Goal: Check status: Check status

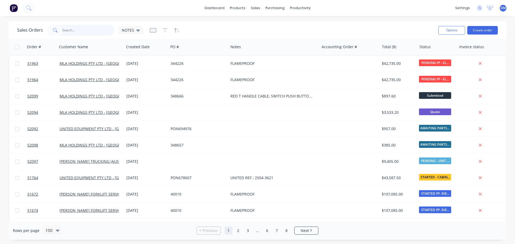
click at [88, 28] on input "text" at bounding box center [88, 30] width 52 height 11
type input "51910"
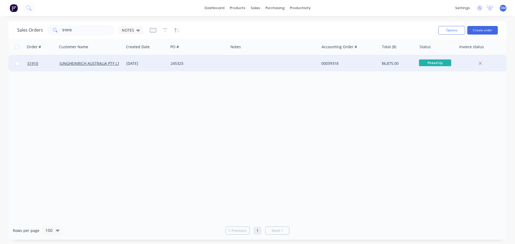
click at [191, 60] on div "245325" at bounding box center [198, 64] width 60 height 16
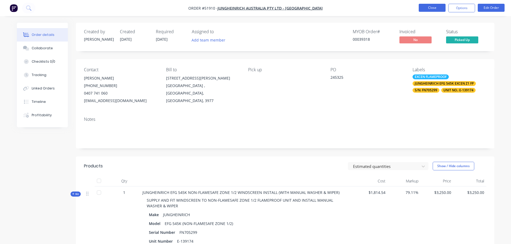
click at [427, 5] on button "Close" at bounding box center [432, 8] width 27 height 8
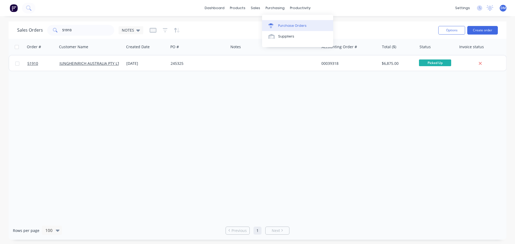
click at [285, 24] on div "Purchase Orders" at bounding box center [292, 25] width 28 height 5
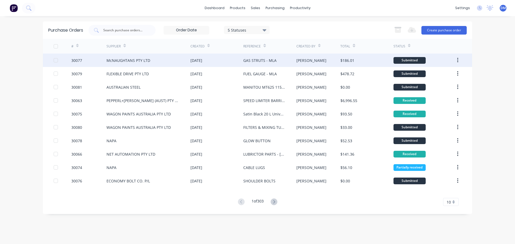
click at [255, 59] on div "GAS STRUTS - MLA" at bounding box center [259, 61] width 33 height 6
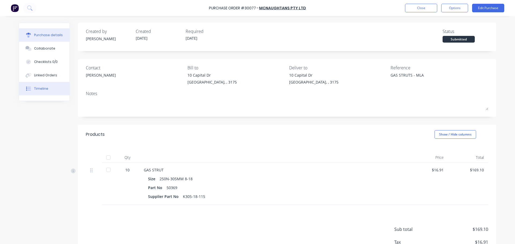
click at [38, 86] on div "Timeline" at bounding box center [41, 88] width 14 height 5
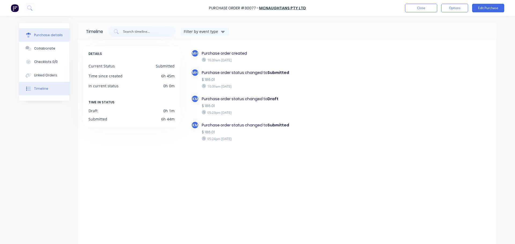
click at [47, 35] on div "Purchase details" at bounding box center [48, 35] width 29 height 5
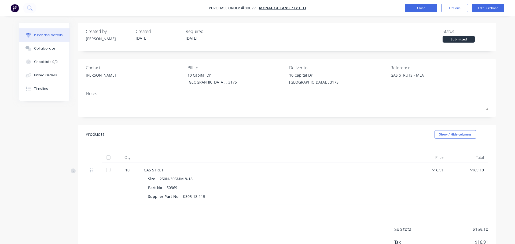
click at [415, 11] on button "Close" at bounding box center [421, 8] width 32 height 9
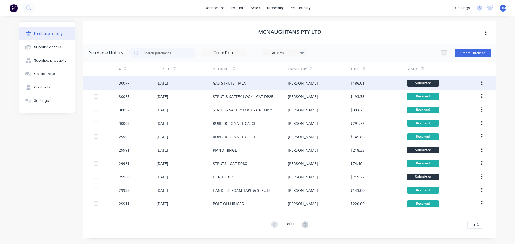
click at [243, 82] on div "GAS STRUTS - MLA" at bounding box center [229, 83] width 33 height 6
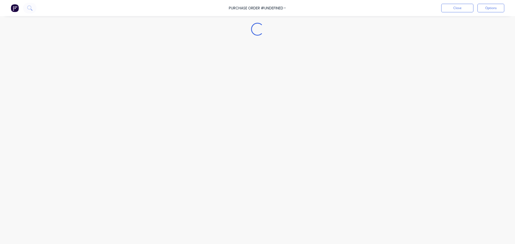
type textarea "x"
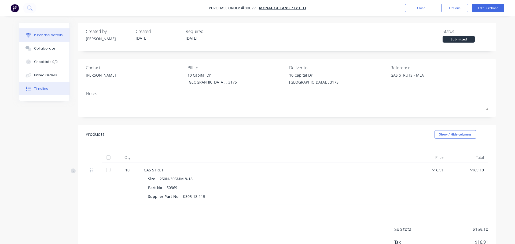
click at [41, 91] on div "Timeline" at bounding box center [41, 88] width 14 height 5
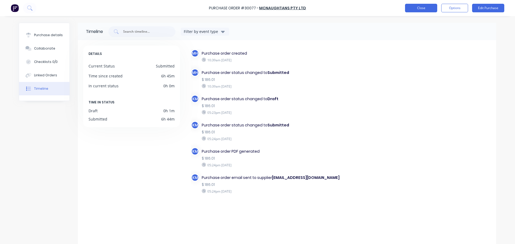
click at [429, 6] on button "Close" at bounding box center [421, 8] width 32 height 9
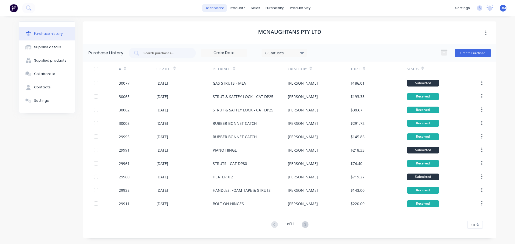
click at [219, 9] on link "dashboard" at bounding box center [214, 8] width 25 height 8
